Goal: Find specific page/section: Find specific page/section

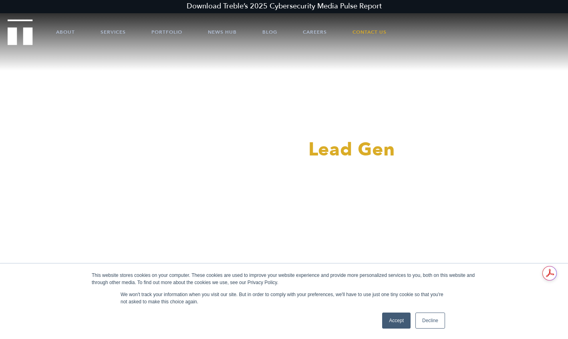
click at [393, 320] on link "Accept" at bounding box center [396, 321] width 28 height 16
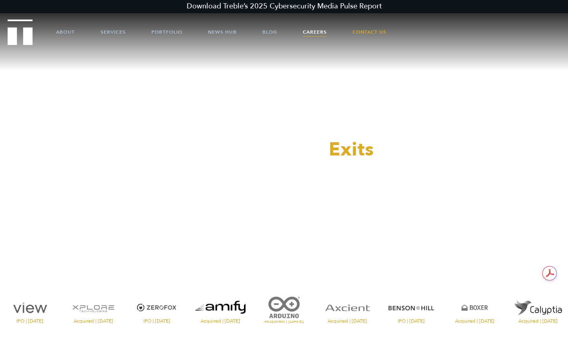
click at [317, 32] on link "Careers" at bounding box center [315, 32] width 24 height 24
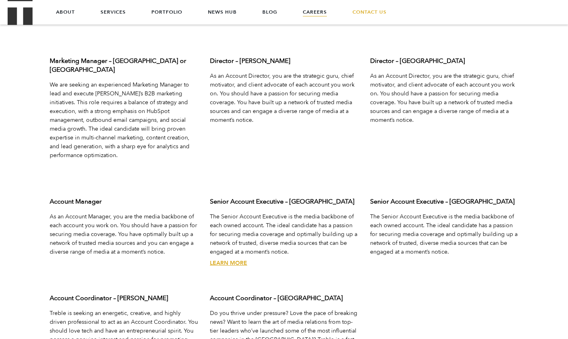
scroll to position [2514, 0]
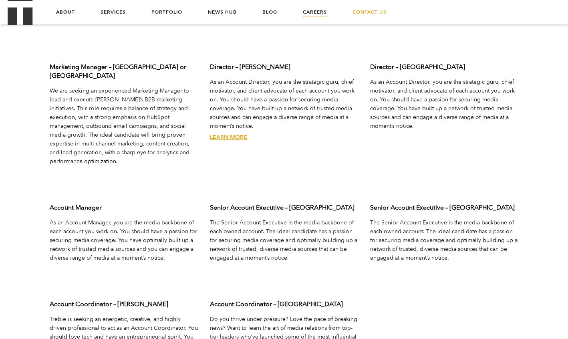
click at [234, 136] on link "Learn More" at bounding box center [228, 137] width 37 height 8
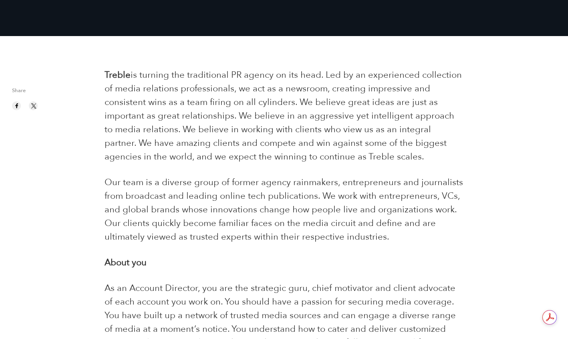
scroll to position [175, 0]
